Goal: Use online tool/utility: Utilize a website feature to perform a specific function

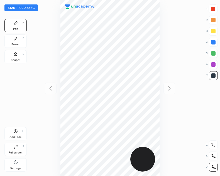
scroll to position [176, 131]
click at [31, 7] on button "Start recording" at bounding box center [20, 7] width 33 height 7
drag, startPoint x: 215, startPoint y: 7, endPoint x: 166, endPoint y: 17, distance: 50.3
click at [215, 7] on div at bounding box center [213, 8] width 9 height 9
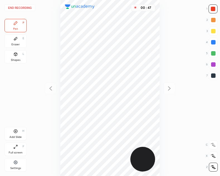
click at [214, 40] on div at bounding box center [213, 42] width 4 height 4
drag, startPoint x: 214, startPoint y: 6, endPoint x: 182, endPoint y: 35, distance: 43.2
click at [213, 6] on div at bounding box center [213, 8] width 9 height 9
drag, startPoint x: 212, startPoint y: 41, endPoint x: 163, endPoint y: 47, distance: 49.1
click at [212, 41] on div at bounding box center [213, 42] width 4 height 4
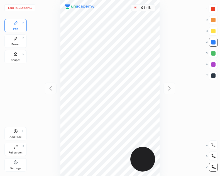
click at [213, 7] on div at bounding box center [213, 9] width 4 height 4
drag, startPoint x: 15, startPoint y: 36, endPoint x: 32, endPoint y: 58, distance: 27.4
click at [16, 37] on icon at bounding box center [15, 38] width 4 height 4
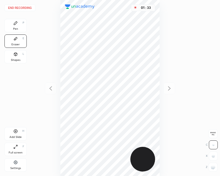
click at [18, 26] on div "Pen P" at bounding box center [15, 25] width 22 height 13
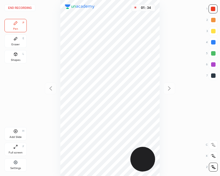
click at [213, 40] on div at bounding box center [213, 42] width 4 height 4
drag, startPoint x: 213, startPoint y: 9, endPoint x: 206, endPoint y: 16, distance: 9.9
click at [213, 9] on div at bounding box center [213, 9] width 4 height 4
drag, startPoint x: 14, startPoint y: 38, endPoint x: 22, endPoint y: 51, distance: 14.9
click at [14, 39] on icon at bounding box center [15, 38] width 4 height 4
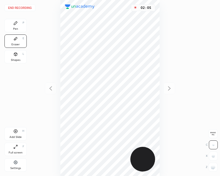
click at [15, 28] on div "Pen" at bounding box center [15, 29] width 5 height 3
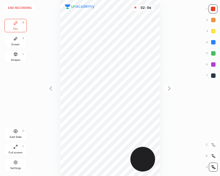
drag, startPoint x: 216, startPoint y: 37, endPoint x: 205, endPoint y: 51, distance: 17.4
click at [216, 38] on div "1 2 3 4 5 6 7" at bounding box center [212, 43] width 12 height 78
click at [213, 43] on div at bounding box center [213, 42] width 4 height 4
click at [213, 8] on div at bounding box center [213, 9] width 4 height 4
click at [214, 42] on div at bounding box center [213, 42] width 4 height 4
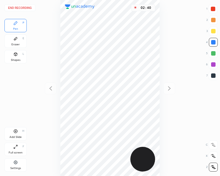
drag, startPoint x: 16, startPoint y: 128, endPoint x: 16, endPoint y: 136, distance: 7.8
click at [17, 128] on div "Add Slide H" at bounding box center [15, 133] width 22 height 13
click at [213, 7] on div at bounding box center [213, 9] width 4 height 4
click at [214, 42] on div at bounding box center [213, 42] width 4 height 4
click at [215, 6] on div at bounding box center [213, 8] width 9 height 9
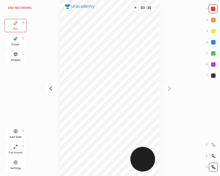
drag, startPoint x: 216, startPoint y: 40, endPoint x: 181, endPoint y: 64, distance: 42.5
click at [216, 40] on div at bounding box center [213, 42] width 9 height 9
drag, startPoint x: 12, startPoint y: 41, endPoint x: 18, endPoint y: 47, distance: 8.5
click at [12, 41] on div "Eraser E" at bounding box center [15, 41] width 22 height 13
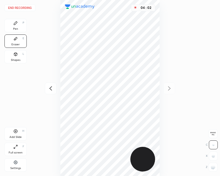
drag, startPoint x: 16, startPoint y: 25, endPoint x: 20, endPoint y: 32, distance: 7.7
click at [16, 26] on div "Pen P" at bounding box center [15, 25] width 22 height 13
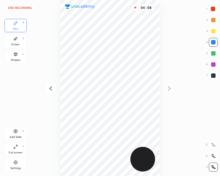
click at [16, 130] on icon at bounding box center [16, 132] width 4 height 4
drag, startPoint x: 213, startPoint y: 61, endPoint x: 193, endPoint y: 63, distance: 19.9
click at [211, 62] on div at bounding box center [213, 64] width 9 height 9
click at [52, 91] on icon at bounding box center [50, 88] width 7 height 7
click at [172, 88] on icon at bounding box center [169, 88] width 7 height 7
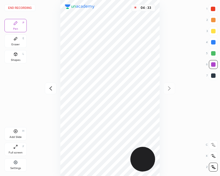
click at [50, 89] on icon at bounding box center [50, 88] width 7 height 7
click at [170, 86] on icon at bounding box center [169, 88] width 7 height 7
click at [213, 9] on div at bounding box center [213, 9] width 4 height 4
click at [15, 56] on icon at bounding box center [15, 54] width 3 height 3
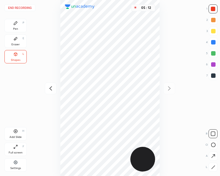
drag, startPoint x: 214, startPoint y: 76, endPoint x: 204, endPoint y: 79, distance: 9.7
click at [213, 76] on div at bounding box center [213, 76] width 4 height 4
click at [13, 23] on icon at bounding box center [15, 23] width 4 height 4
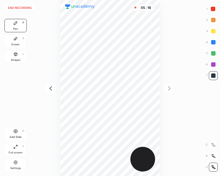
click at [13, 132] on icon at bounding box center [15, 131] width 4 height 4
click at [53, 90] on icon at bounding box center [50, 88] width 7 height 7
click at [29, 7] on button "End recording" at bounding box center [19, 7] width 31 height 7
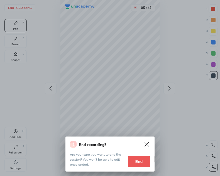
click at [139, 159] on button "End" at bounding box center [139, 161] width 22 height 11
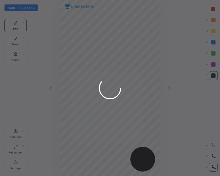
click at [23, 128] on div at bounding box center [110, 88] width 220 height 176
